Goal: Transaction & Acquisition: Purchase product/service

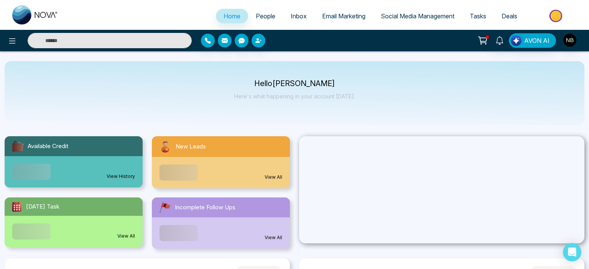
select select "*"
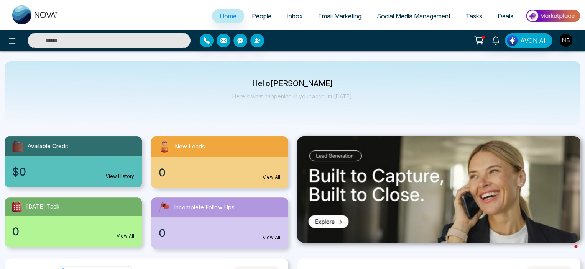
click at [266, 12] on link "People" at bounding box center [261, 16] width 35 height 15
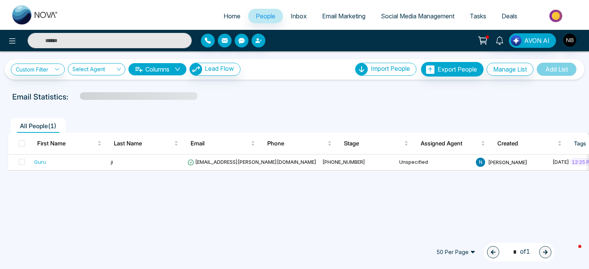
click at [350, 18] on span "Email Marketing" at bounding box center [343, 16] width 43 height 8
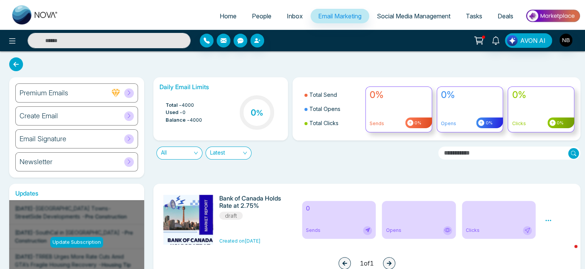
click at [90, 238] on div "Update Subscription" at bounding box center [76, 242] width 53 height 11
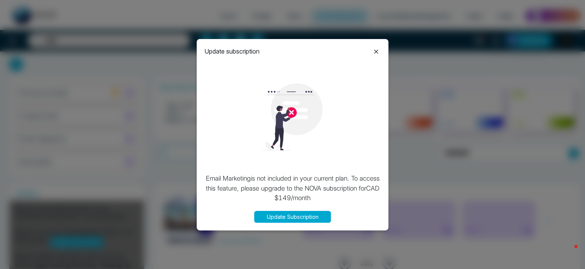
click at [376, 51] on icon at bounding box center [376, 52] width 4 height 4
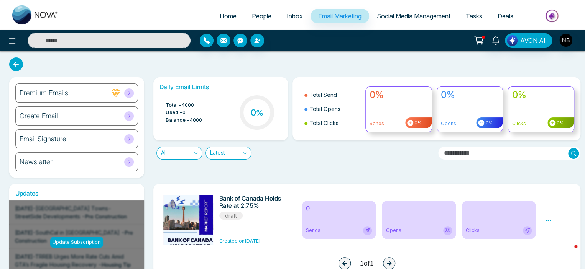
click at [406, 15] on span "Social Media Management" at bounding box center [414, 16] width 74 height 8
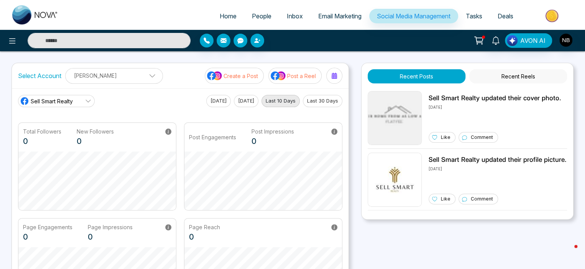
click at [240, 80] on button "Create a Post" at bounding box center [234, 76] width 59 height 16
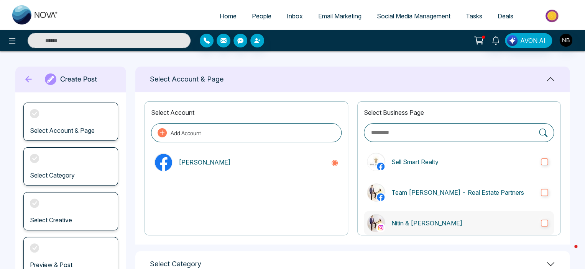
click at [438, 231] on label "Nitin & [PERSON_NAME]" at bounding box center [459, 223] width 190 height 25
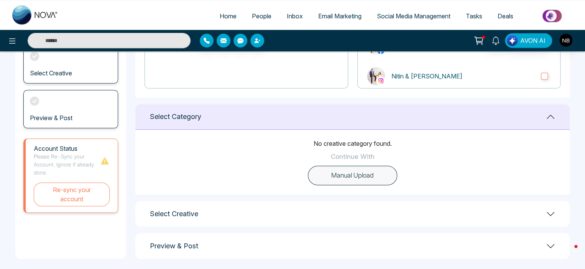
scroll to position [152, 0]
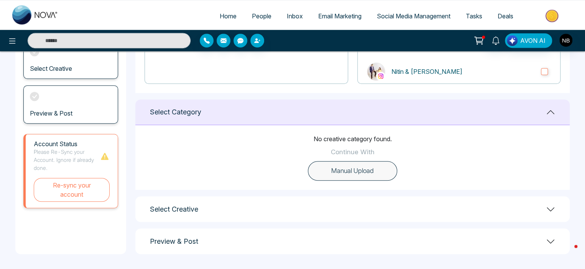
click at [231, 199] on div "Select Creative" at bounding box center [352, 210] width 434 height 26
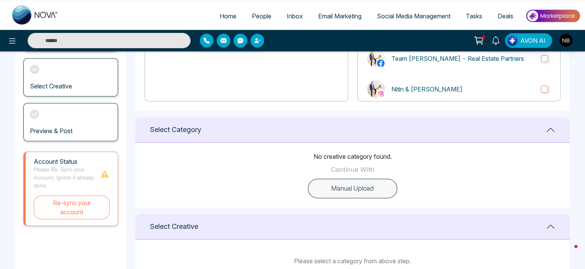
scroll to position [128, 0]
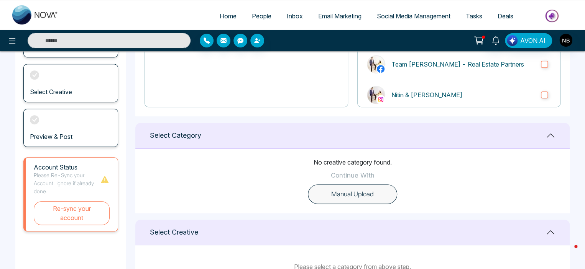
click at [356, 191] on button "Manual Upload" at bounding box center [352, 195] width 89 height 20
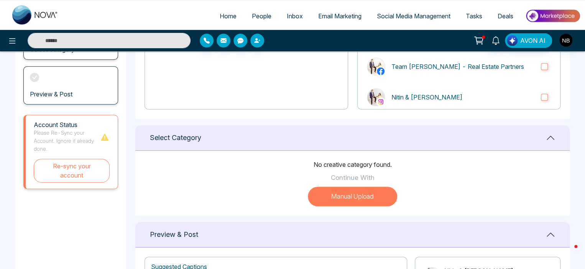
scroll to position [122, 0]
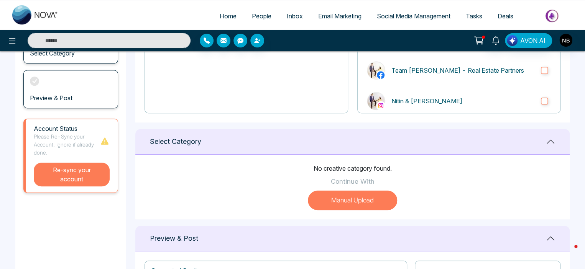
click at [74, 179] on button "Re-sync your account" at bounding box center [72, 175] width 76 height 24
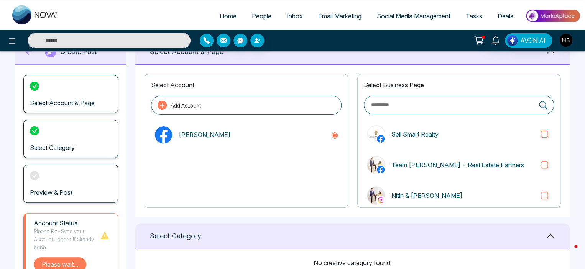
scroll to position [28, 0]
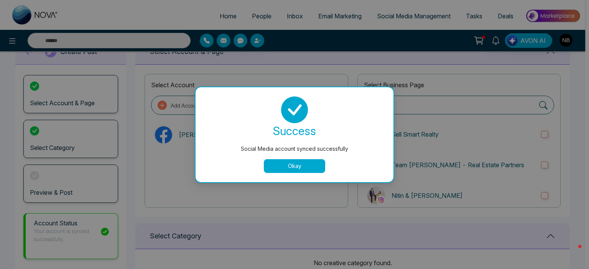
click at [286, 164] on button "Okay" at bounding box center [294, 166] width 61 height 14
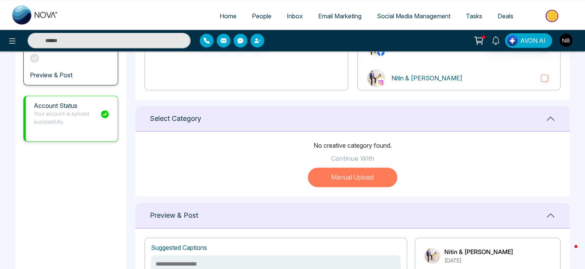
scroll to position [144, 0]
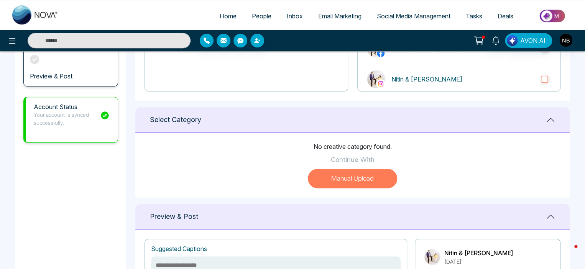
click at [347, 161] on p "Continue With" at bounding box center [353, 160] width 44 height 10
click at [341, 182] on button "Manual Upload" at bounding box center [352, 179] width 89 height 20
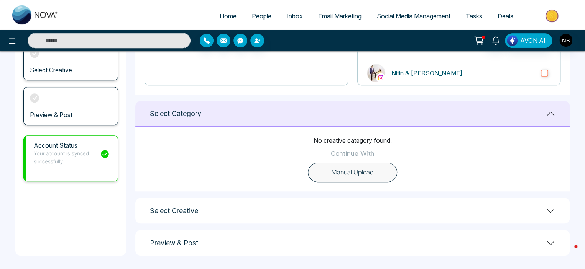
scroll to position [152, 0]
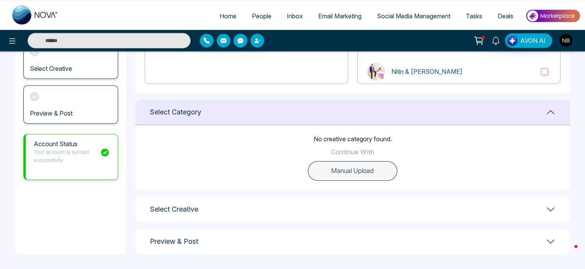
click at [547, 215] on div "Select Creative" at bounding box center [352, 210] width 434 height 26
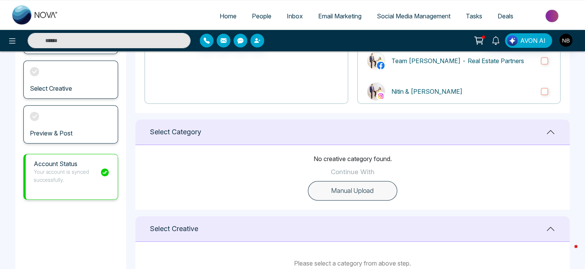
scroll to position [131, 0]
click at [548, 135] on icon at bounding box center [550, 132] width 9 height 9
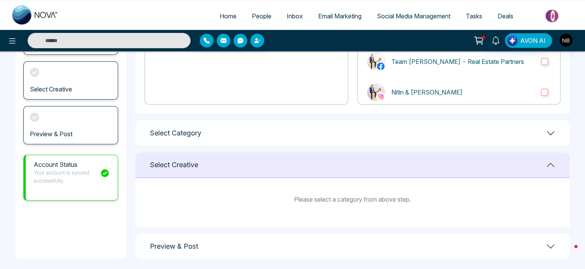
scroll to position [0, 0]
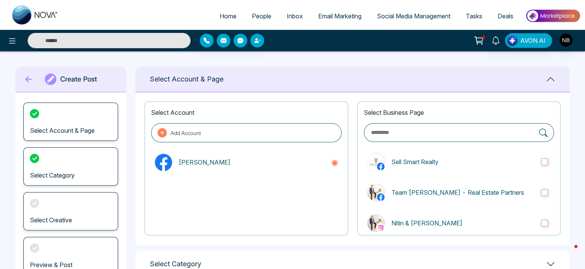
click at [483, 40] on icon at bounding box center [478, 40] width 11 height 11
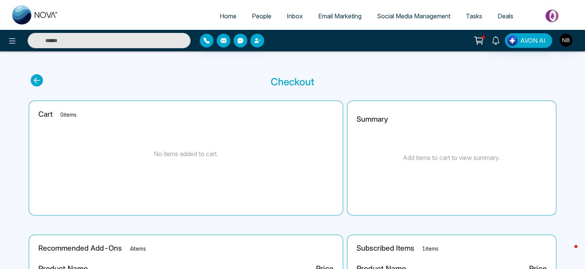
click at [477, 18] on span "Tasks" at bounding box center [474, 16] width 16 height 8
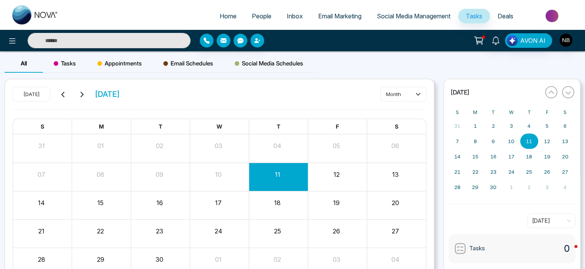
click at [404, 20] on span "Social Media Management" at bounding box center [414, 16] width 74 height 8
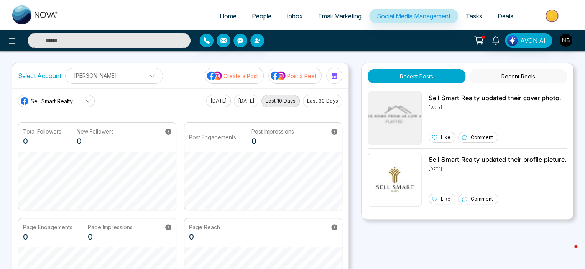
click at [339, 15] on span "Email Marketing" at bounding box center [339, 16] width 43 height 8
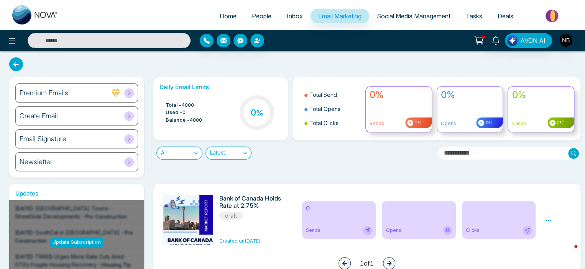
click at [287, 18] on span "Inbox" at bounding box center [295, 16] width 16 height 8
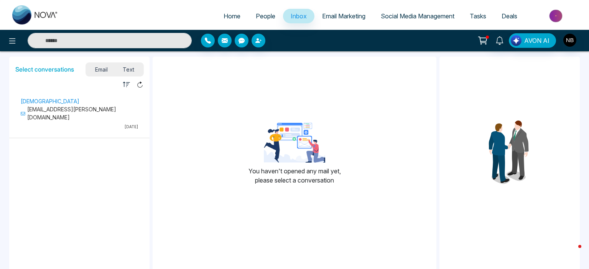
click at [261, 15] on span "People" at bounding box center [266, 16] width 20 height 8
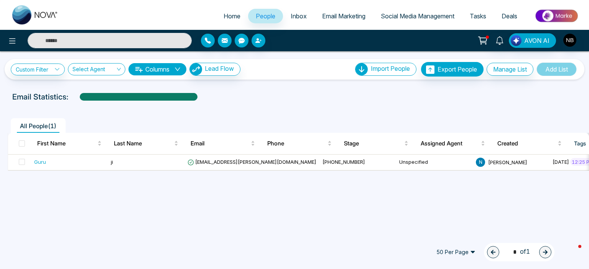
click at [224, 16] on span "Home" at bounding box center [231, 16] width 17 height 8
select select "*"
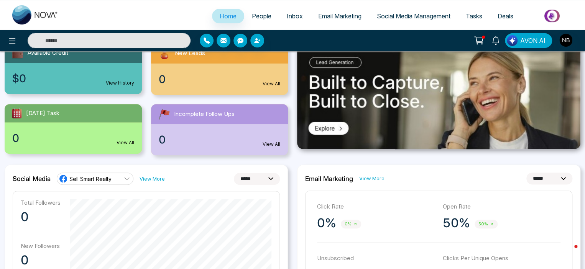
scroll to position [93, 0]
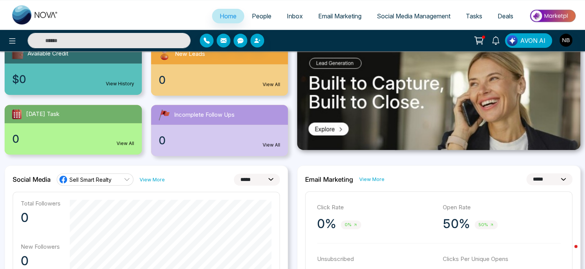
click at [322, 132] on img at bounding box center [438, 97] width 283 height 107
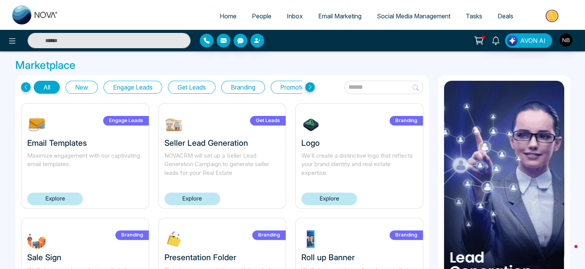
click at [69, 197] on link "Explore" at bounding box center [55, 199] width 56 height 13
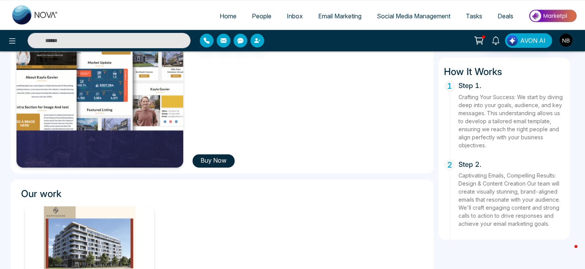
scroll to position [129, 0]
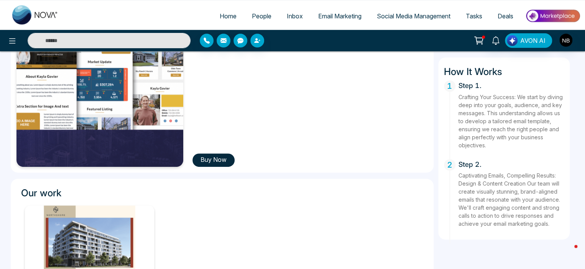
click at [218, 158] on button "Buy Now" at bounding box center [213, 160] width 42 height 13
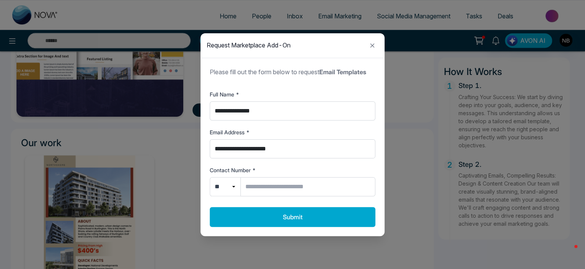
scroll to position [184, 0]
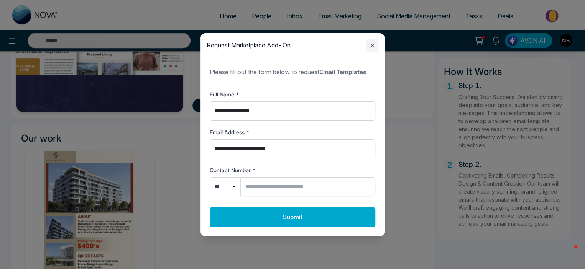
click at [372, 49] on icon "Close modal" at bounding box center [371, 45] width 9 height 9
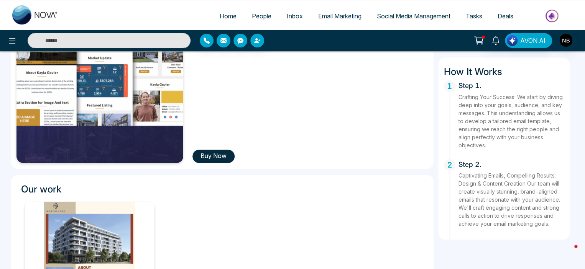
scroll to position [228, 0]
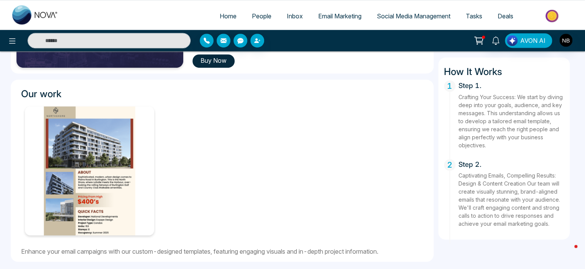
click at [208, 61] on button "Buy Now" at bounding box center [213, 60] width 42 height 13
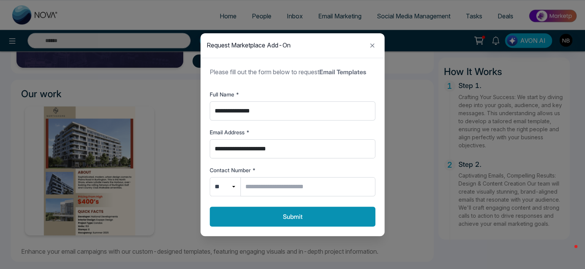
click at [323, 220] on button "Submit" at bounding box center [293, 217] width 166 height 20
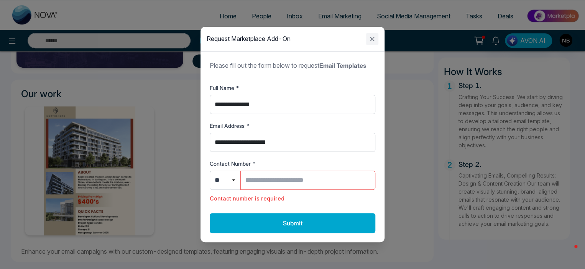
click at [374, 44] on icon "Close modal" at bounding box center [371, 38] width 9 height 9
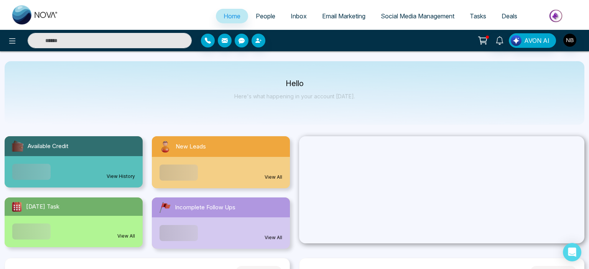
select select "*"
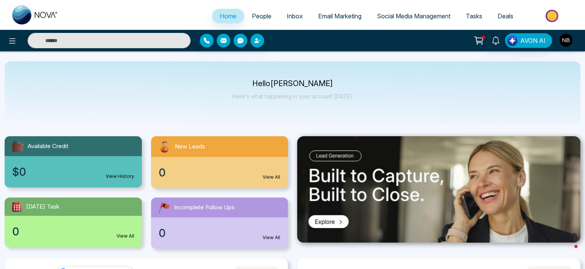
click at [472, 18] on span "Tasks" at bounding box center [474, 16] width 16 height 8
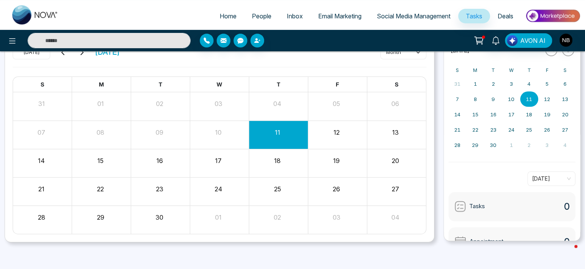
scroll to position [55, 0]
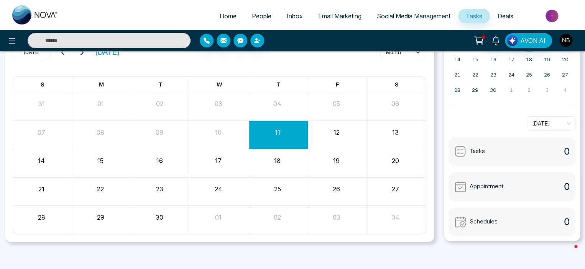
click at [284, 21] on link "Inbox" at bounding box center [294, 16] width 31 height 15
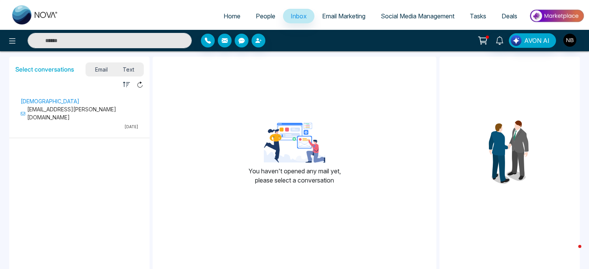
click at [261, 13] on span "People" at bounding box center [266, 16] width 20 height 8
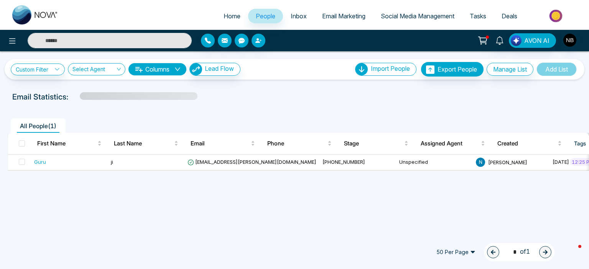
click at [230, 18] on span "Home" at bounding box center [231, 16] width 17 height 8
select select "*"
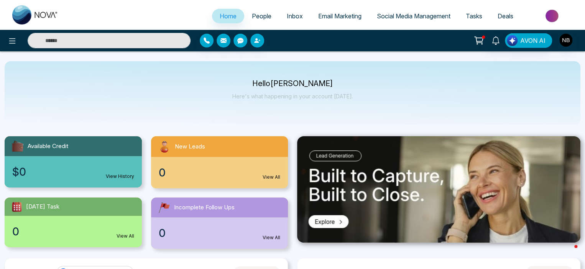
click at [252, 17] on span "People" at bounding box center [262, 16] width 20 height 8
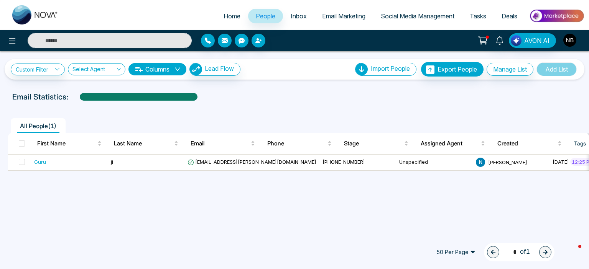
click at [568, 40] on img "button" at bounding box center [569, 40] width 13 height 13
